Goal: Information Seeking & Learning: Check status

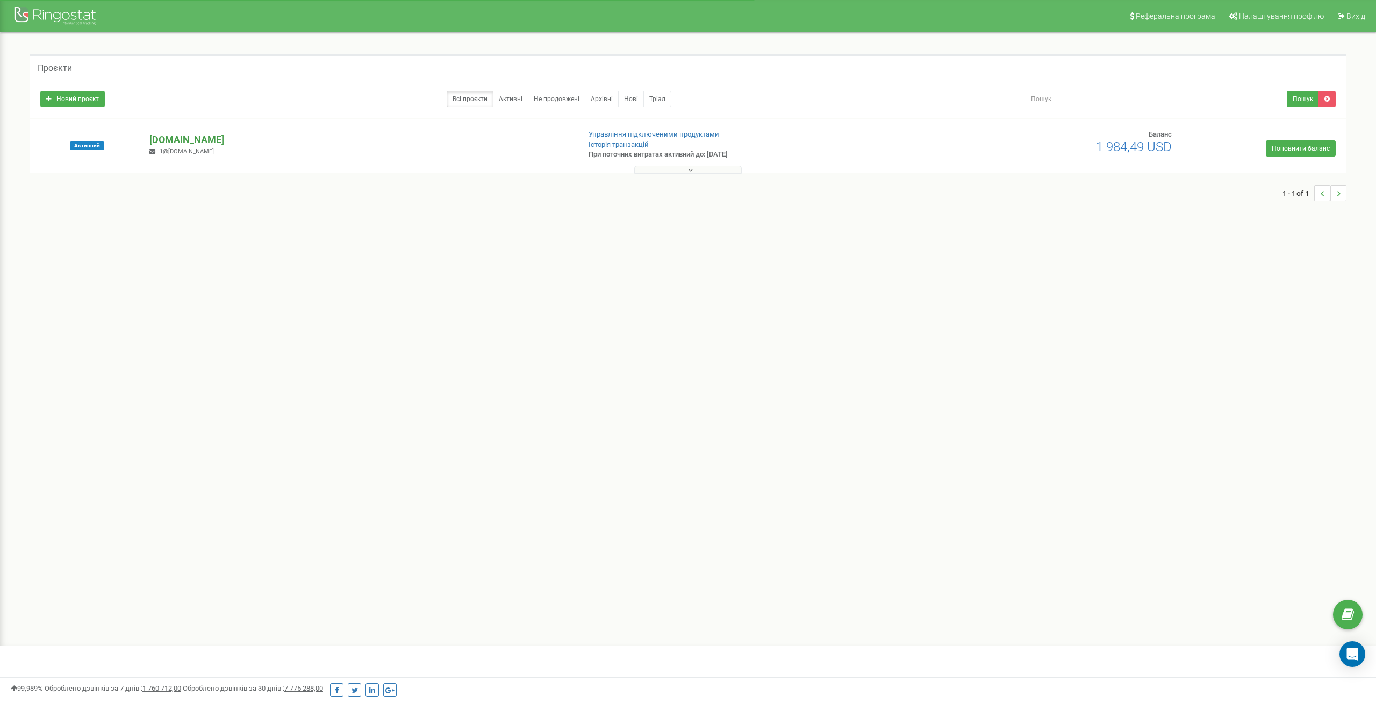
click at [190, 140] on p "[DOMAIN_NAME]" at bounding box center [359, 140] width 421 height 14
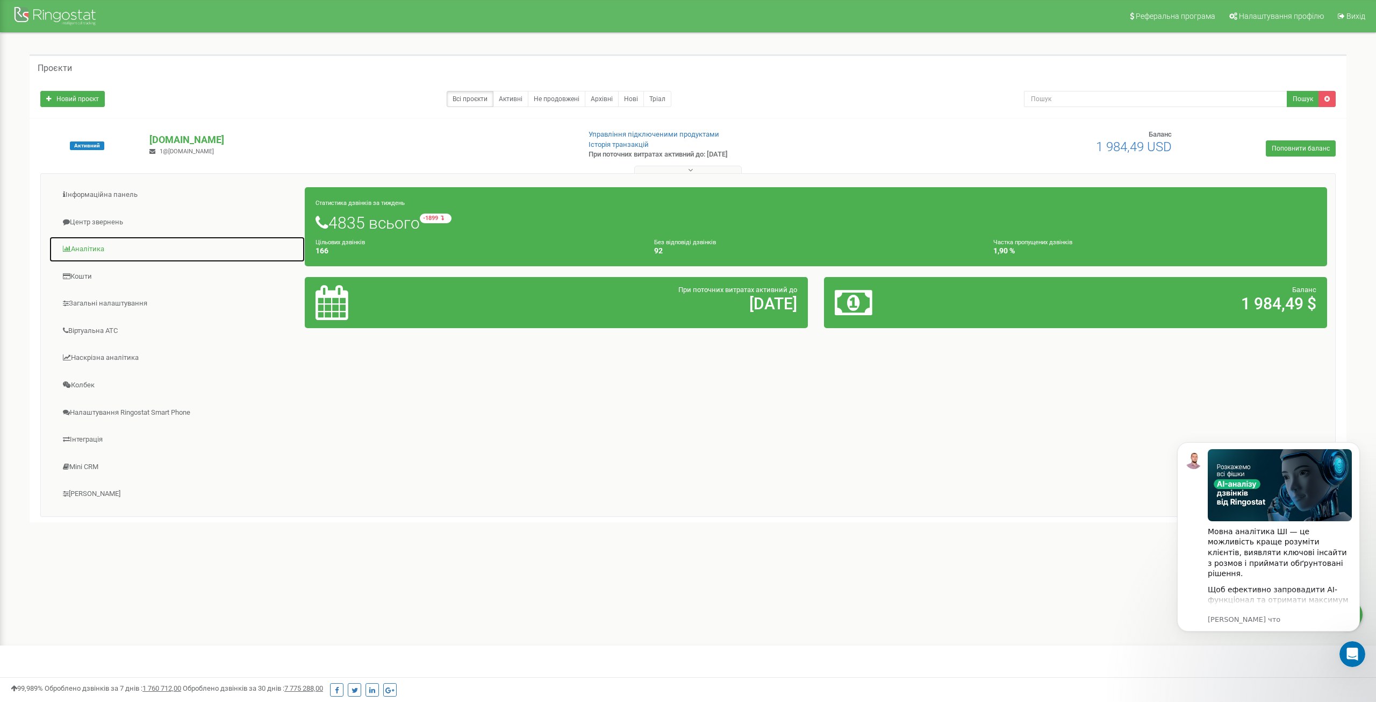
click at [84, 246] on link "Аналiтика" at bounding box center [177, 249] width 256 height 26
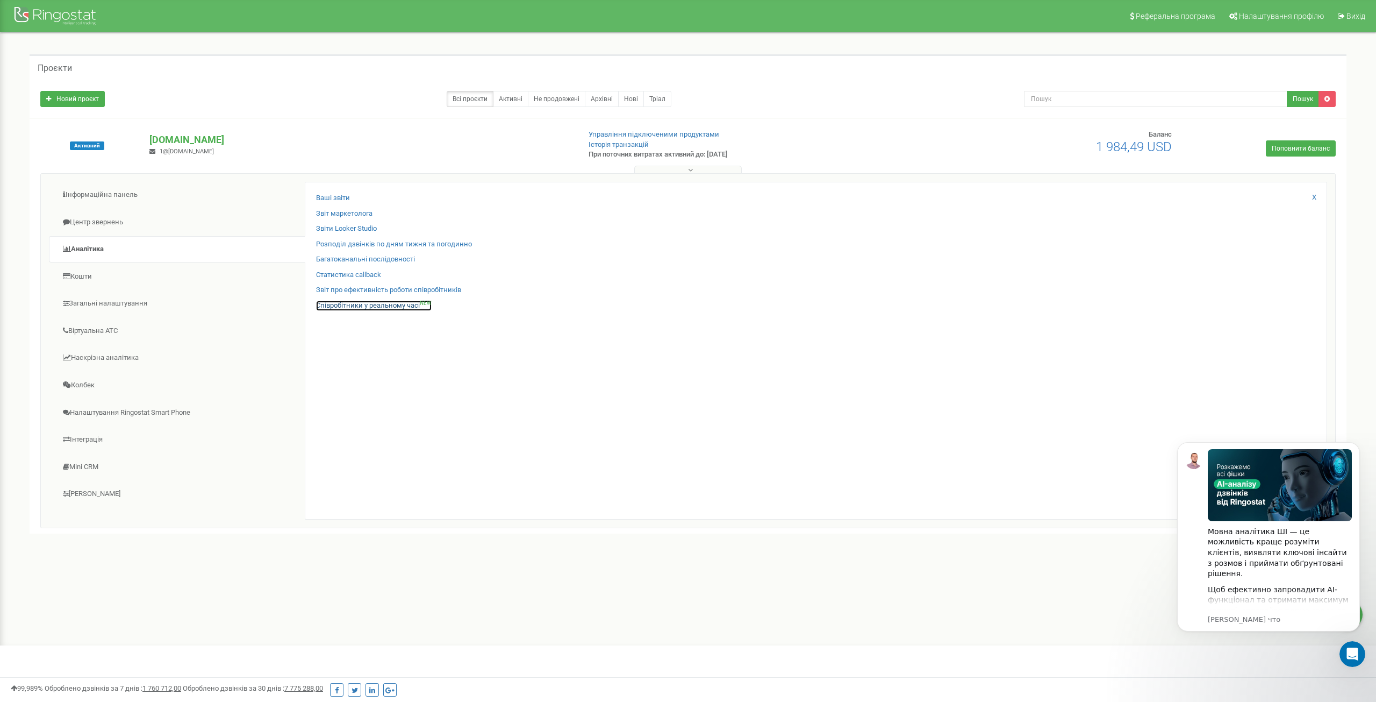
click at [376, 305] on link "Співробітники у реальному часі NEW" at bounding box center [374, 306] width 116 height 10
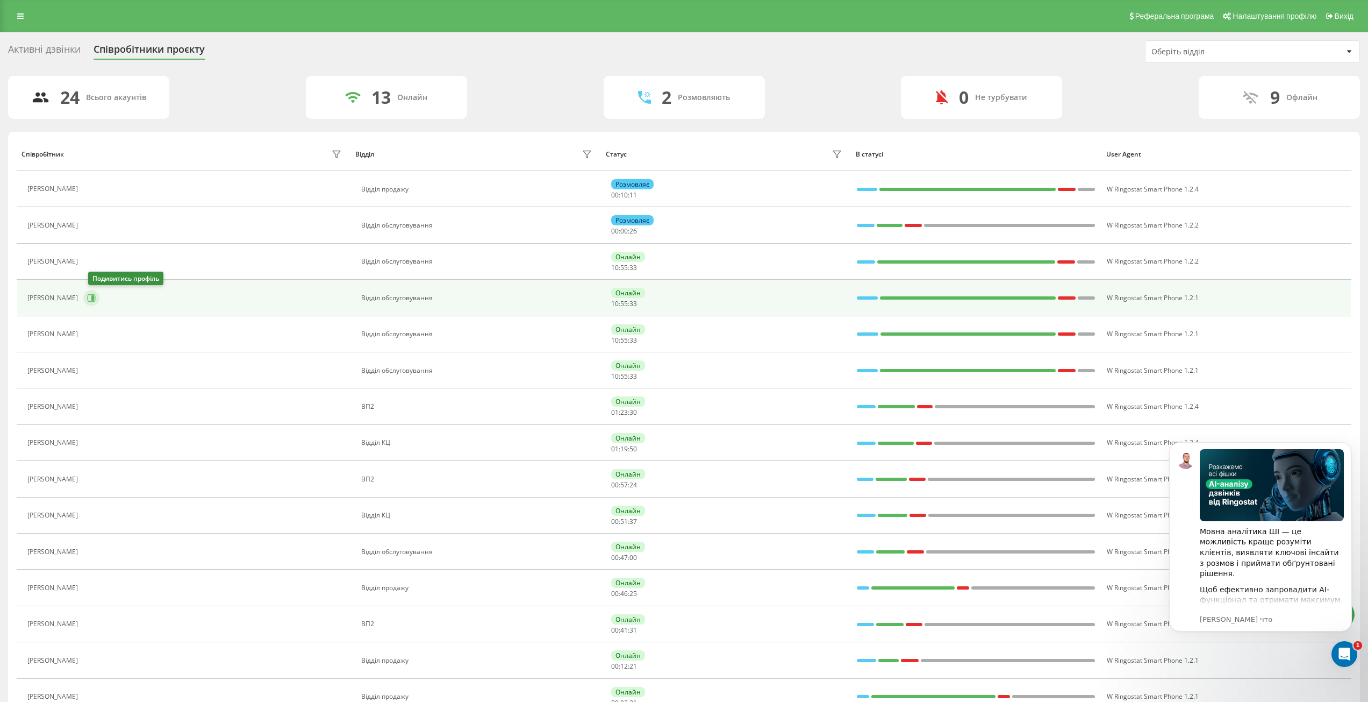
click at [96, 295] on icon at bounding box center [91, 298] width 9 height 9
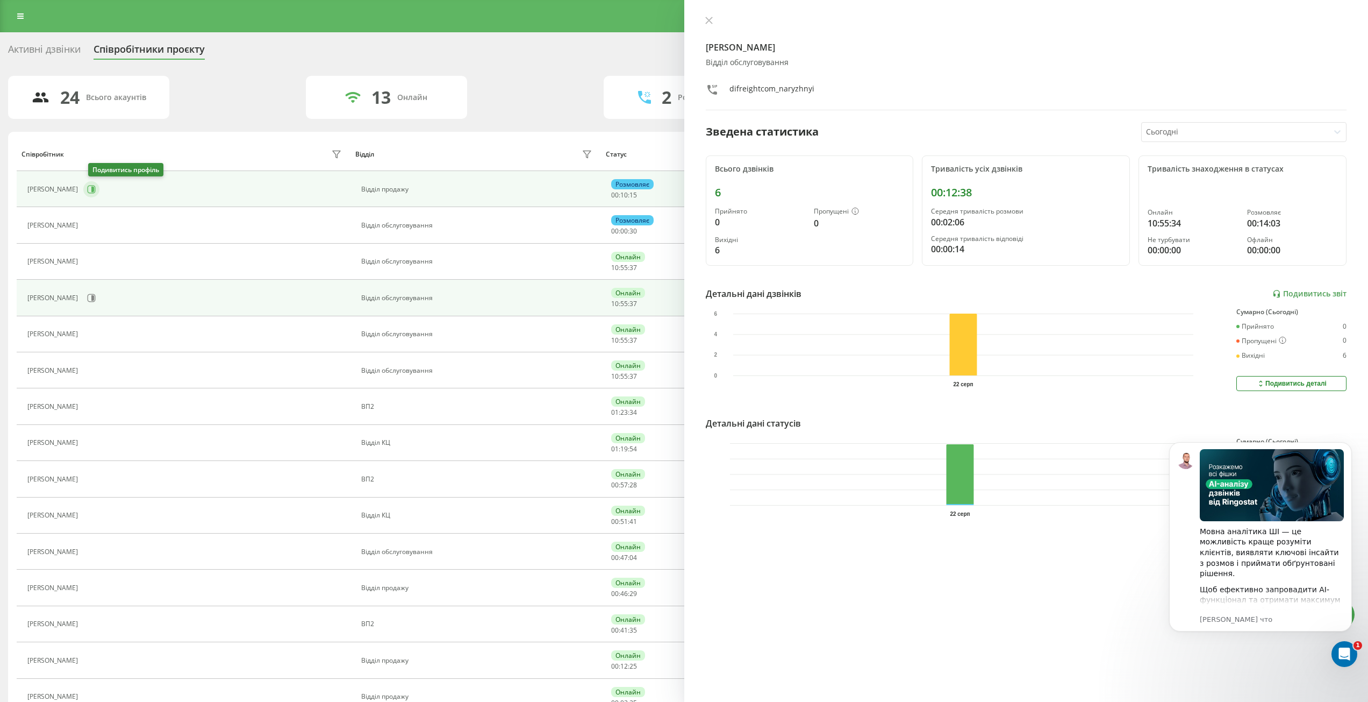
click at [93, 185] on icon at bounding box center [91, 189] width 9 height 9
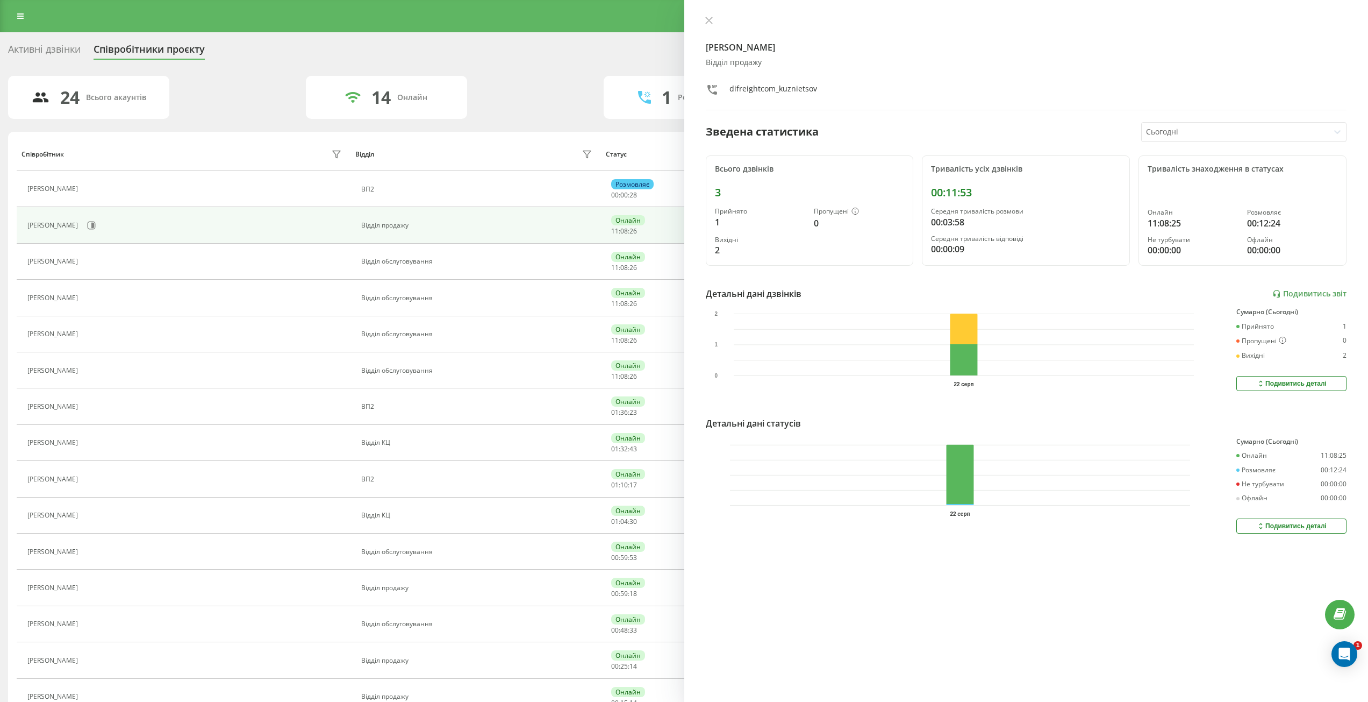
click at [713, 20] on button at bounding box center [709, 21] width 14 height 10
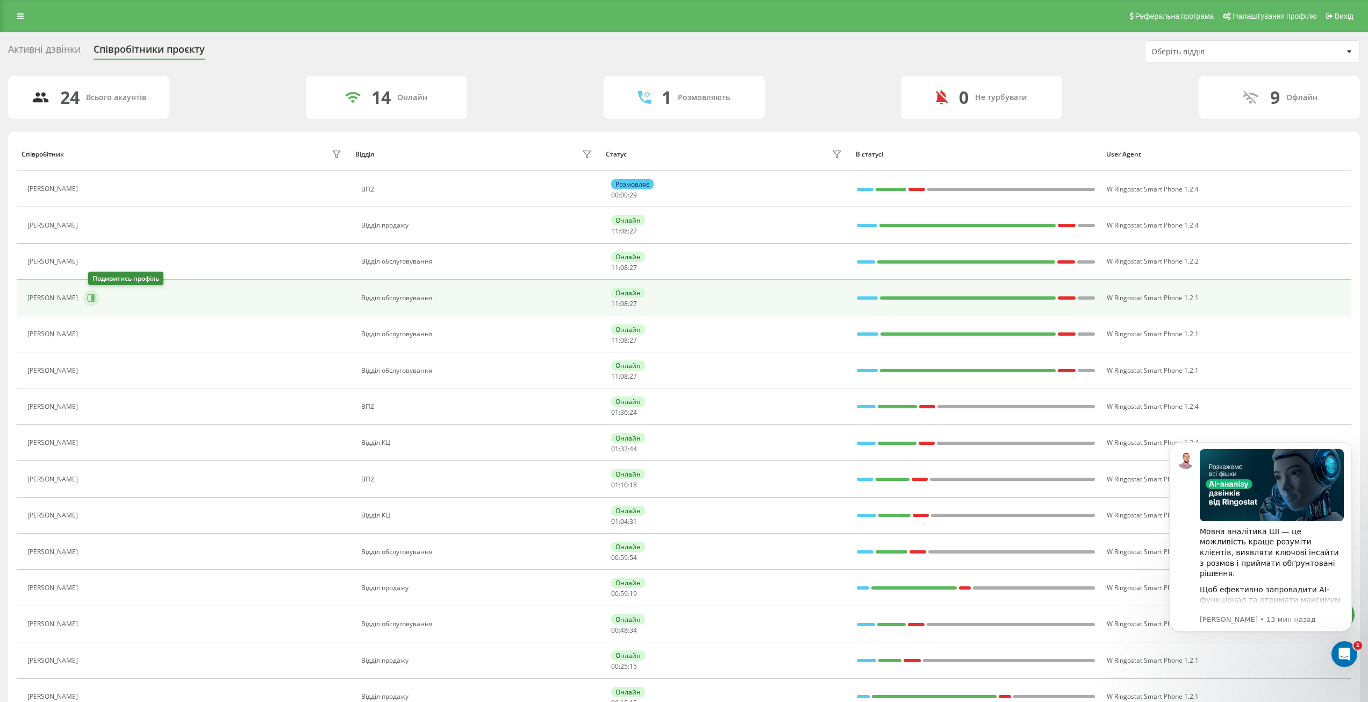
click at [96, 296] on icon at bounding box center [92, 298] width 8 height 8
